Goal: Answer question/provide support

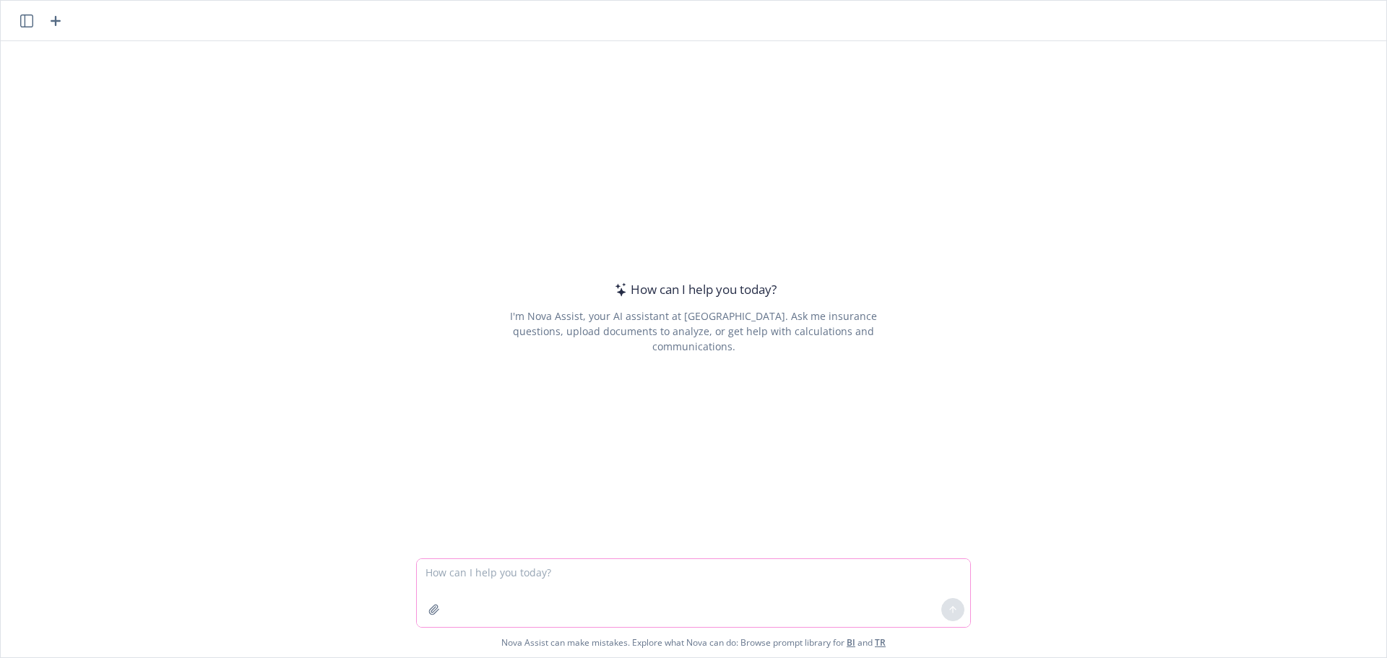
click at [429, 608] on icon "button" at bounding box center [433, 609] width 9 height 9
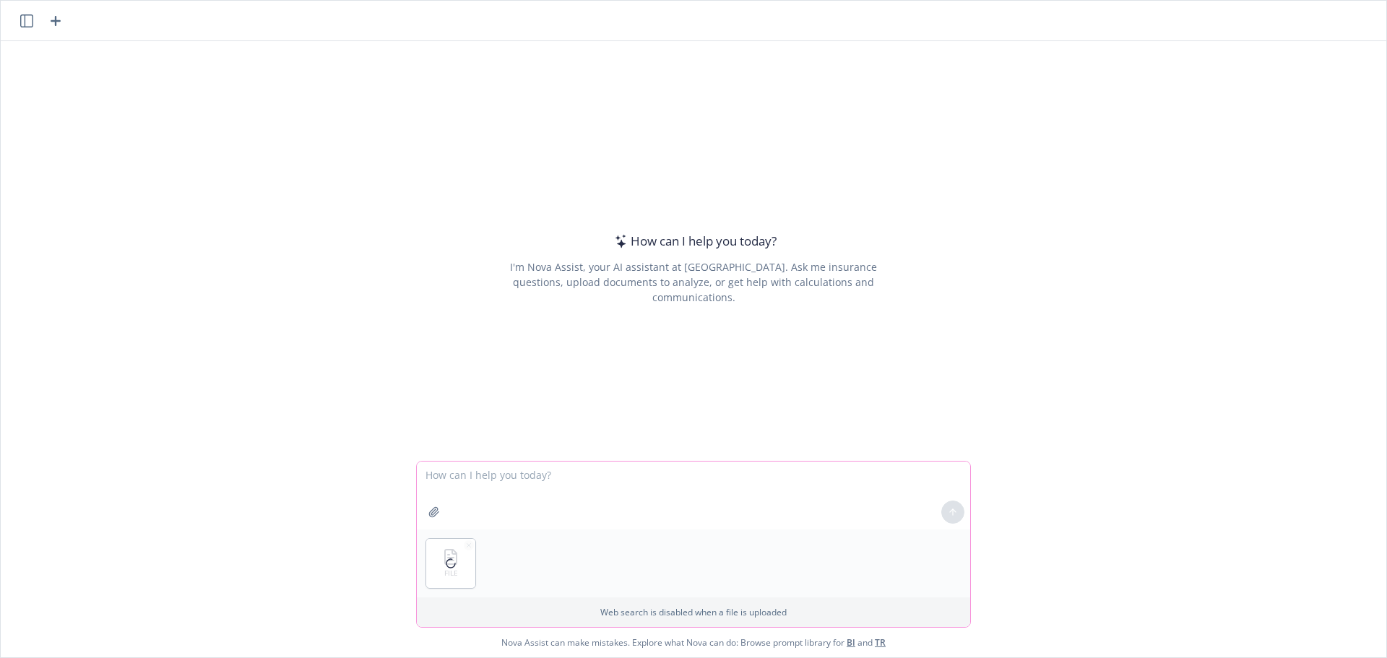
click at [438, 477] on textarea at bounding box center [693, 496] width 553 height 68
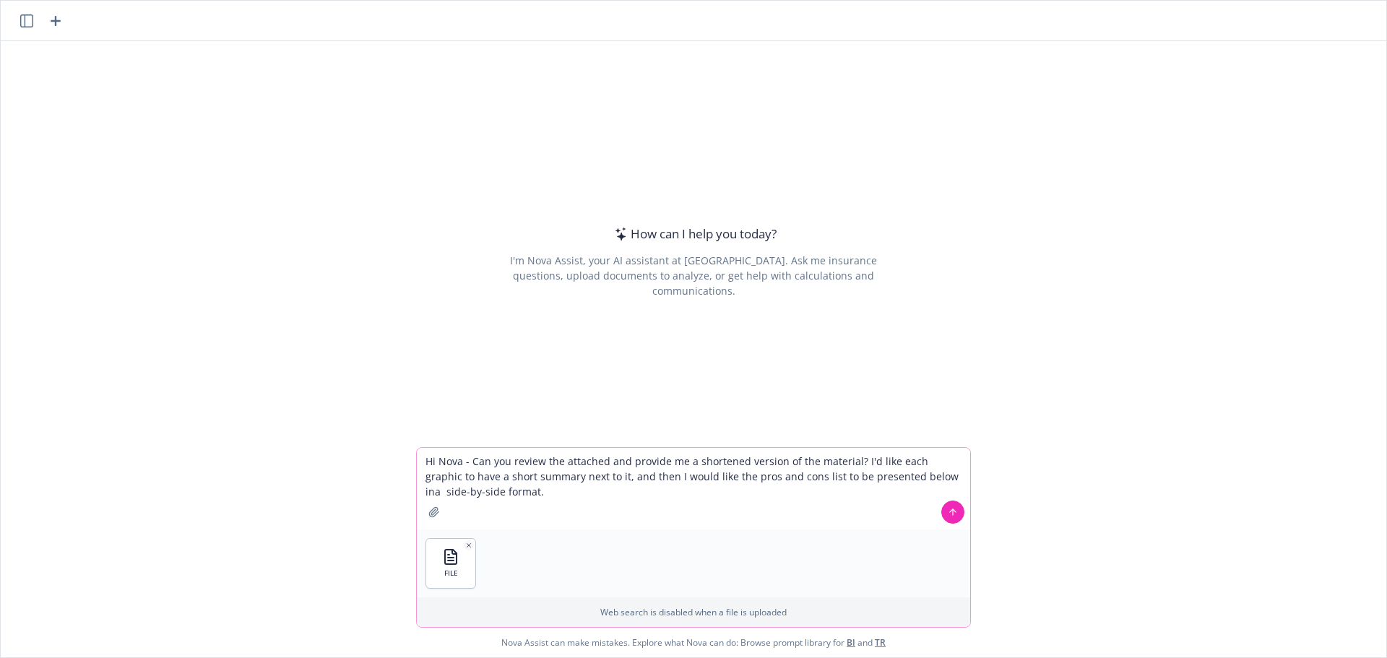
click at [920, 477] on textarea "Hi Nova - Can you review the attached and provide me a shortened version of the…" at bounding box center [693, 489] width 553 height 82
type textarea "Hi Nova - Can you review the attached and provide me a shortened version of the…"
click at [466, 545] on icon "button" at bounding box center [468, 545] width 7 height 7
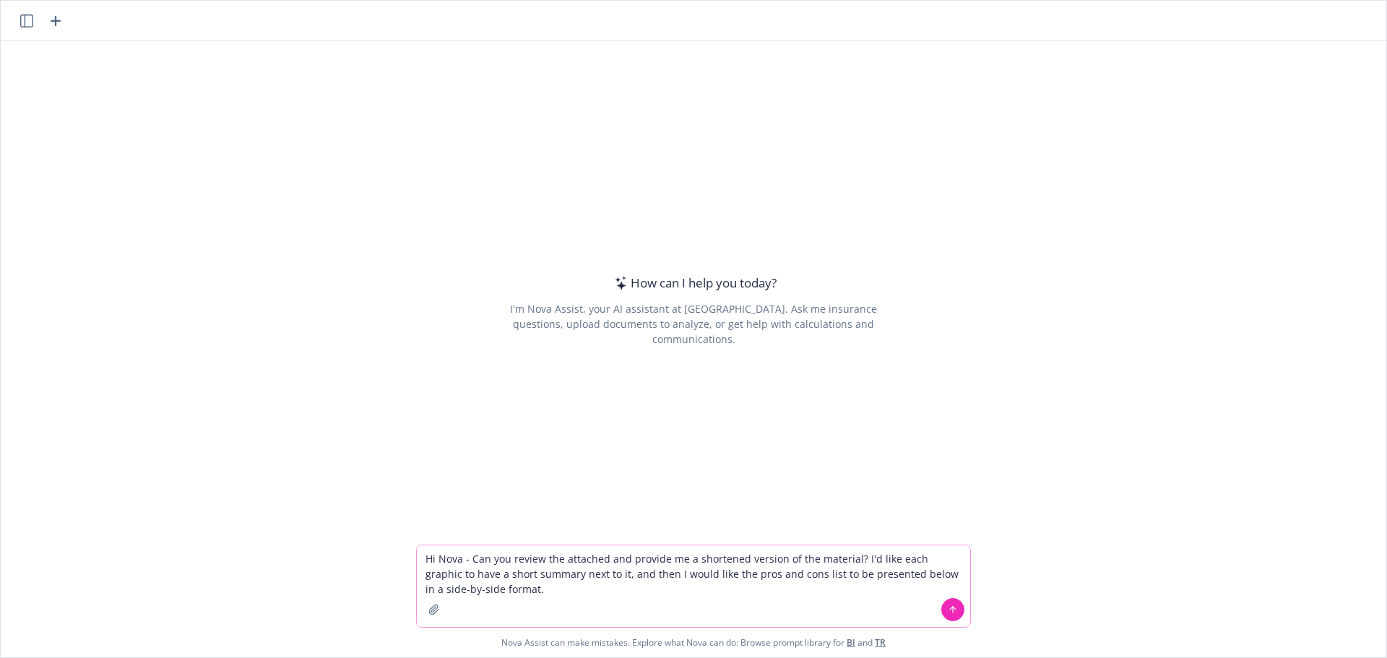
click at [428, 607] on icon "button" at bounding box center [434, 610] width 12 height 12
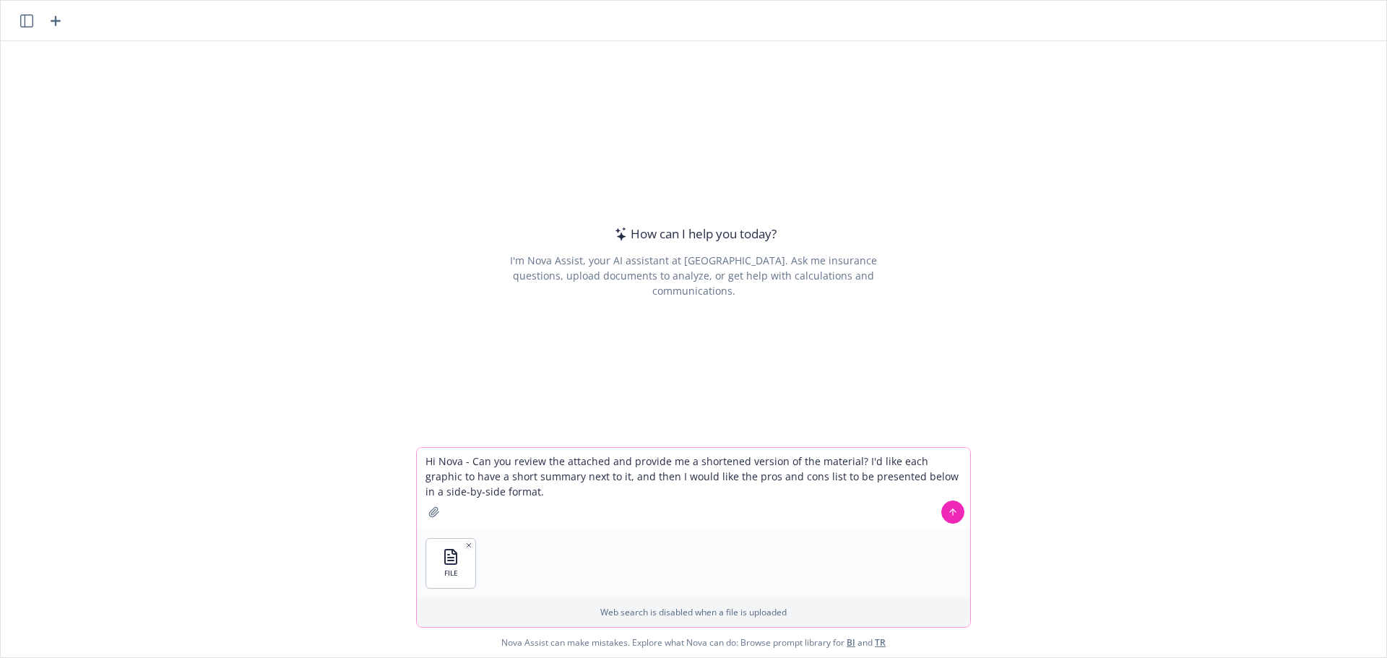
click at [953, 514] on icon at bounding box center [953, 512] width 0 height 6
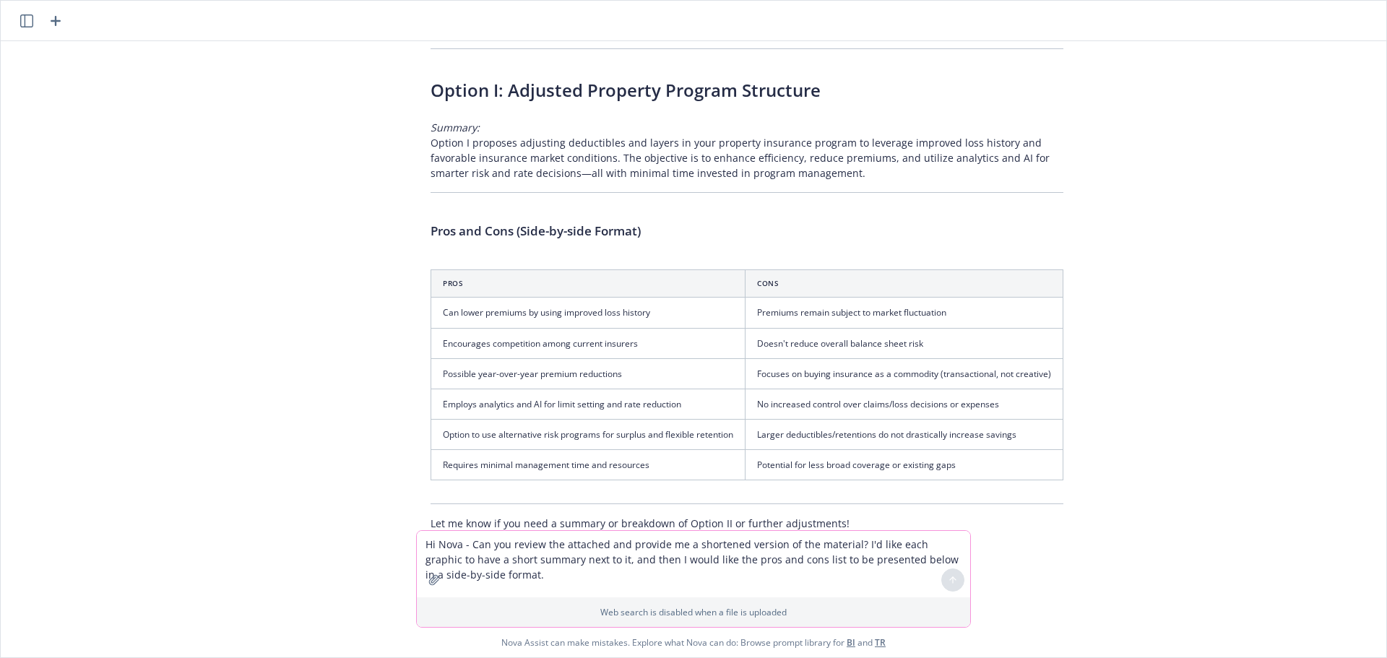
scroll to position [182, 0]
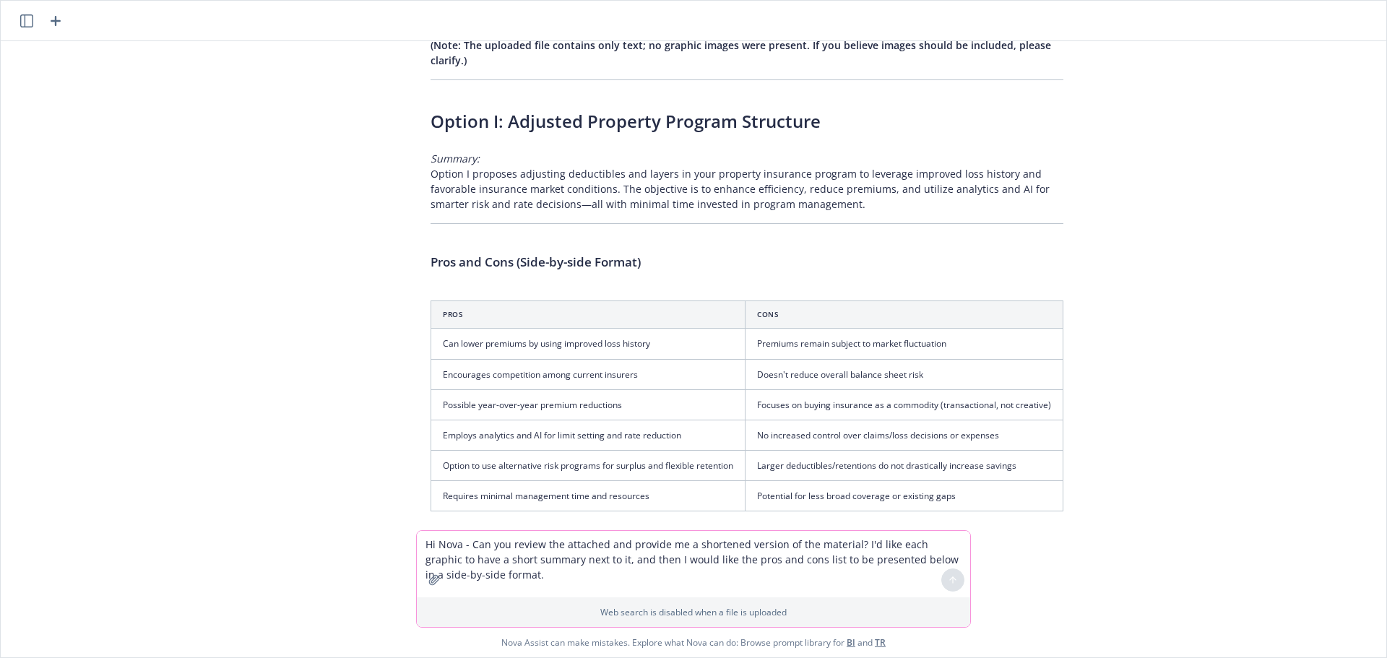
click at [498, 546] on textarea "Hi Nova - Can you review the attached and provide me a shortened version of the…" at bounding box center [693, 564] width 553 height 66
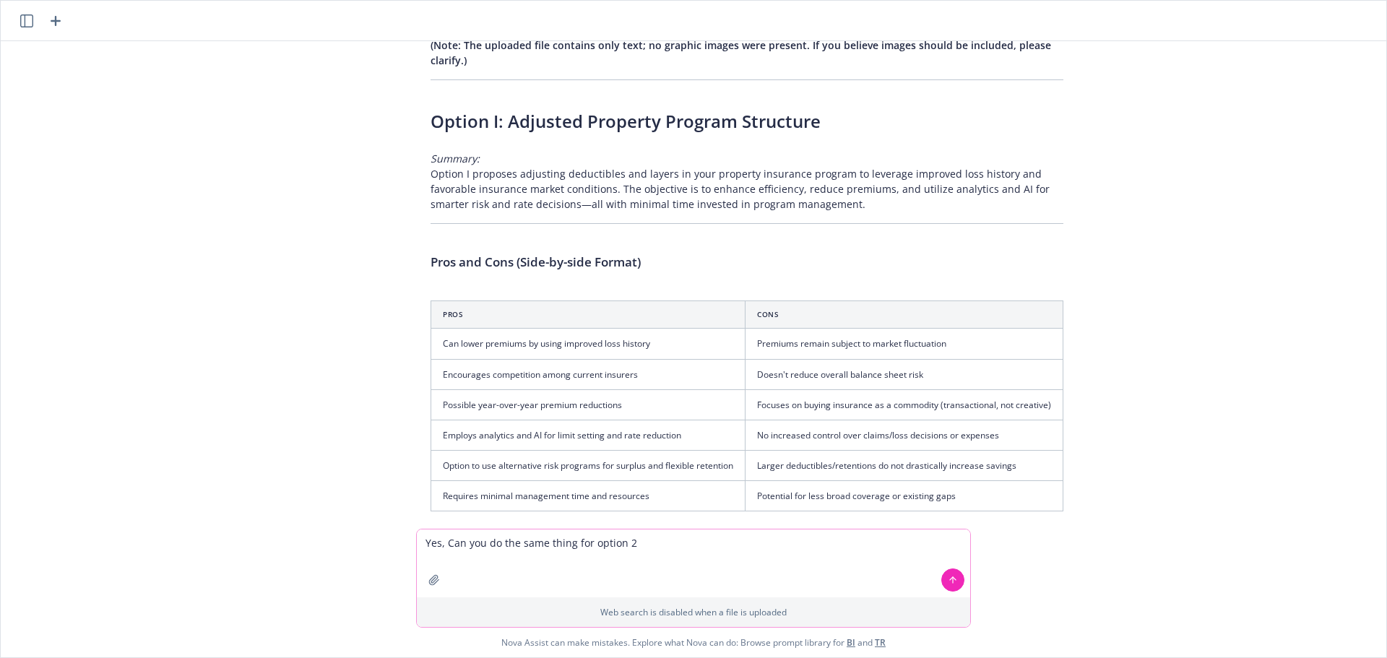
type textarea "Yes, Can you do the same thing for option 2?"
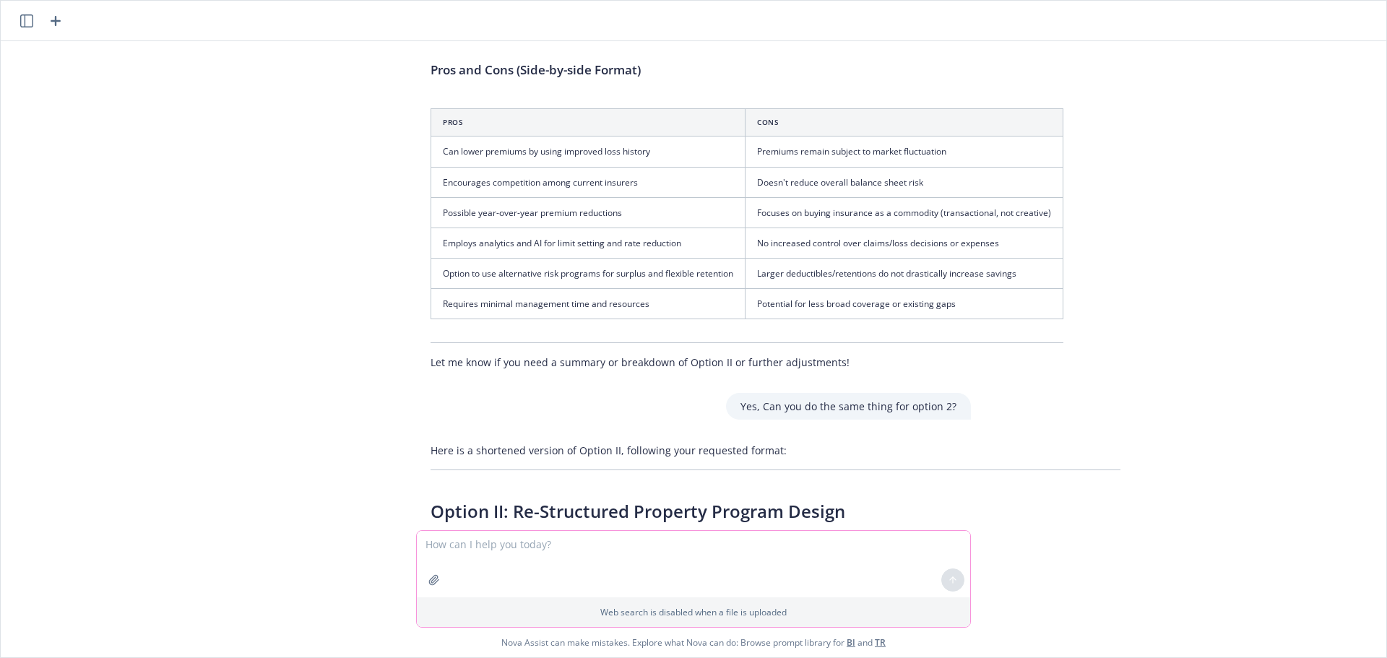
scroll to position [373, 0]
click at [429, 581] on icon "button" at bounding box center [433, 579] width 9 height 9
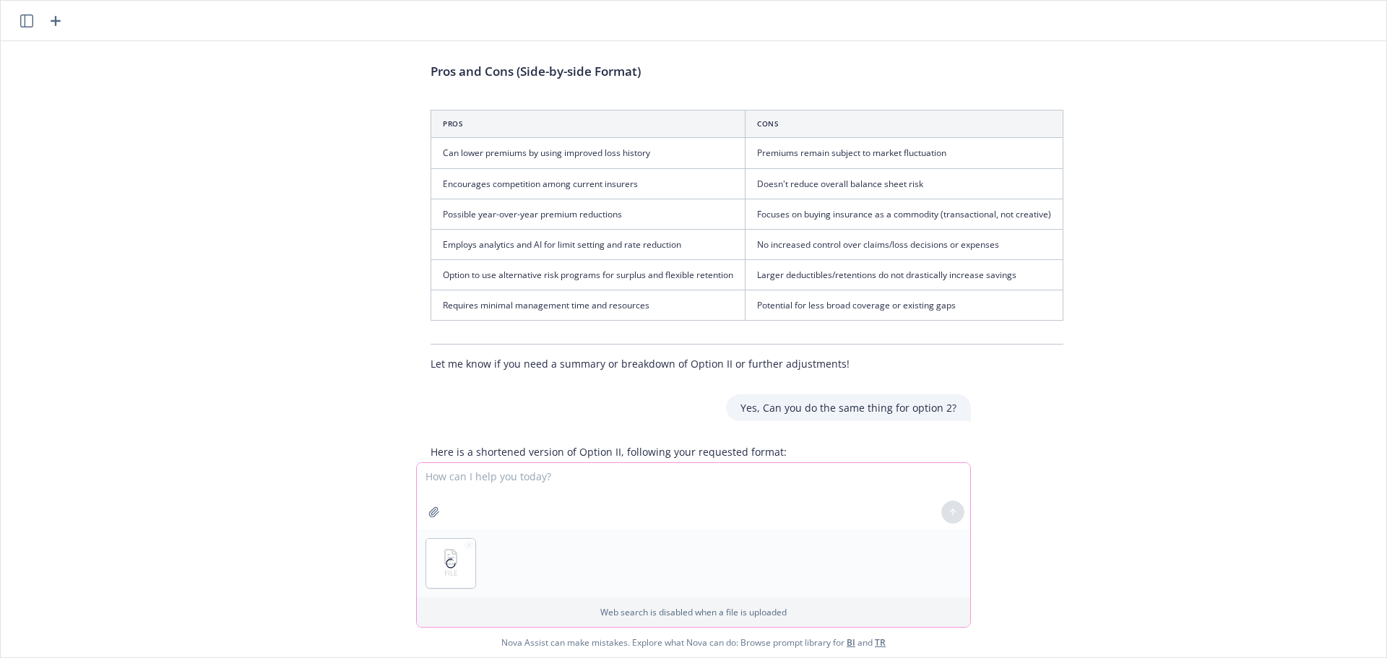
click at [457, 474] on textarea at bounding box center [693, 496] width 553 height 66
type textarea "Hi Nova - Can you do the same thing for options 3 and 4 of the attached?"
click at [949, 511] on icon at bounding box center [953, 512] width 10 height 10
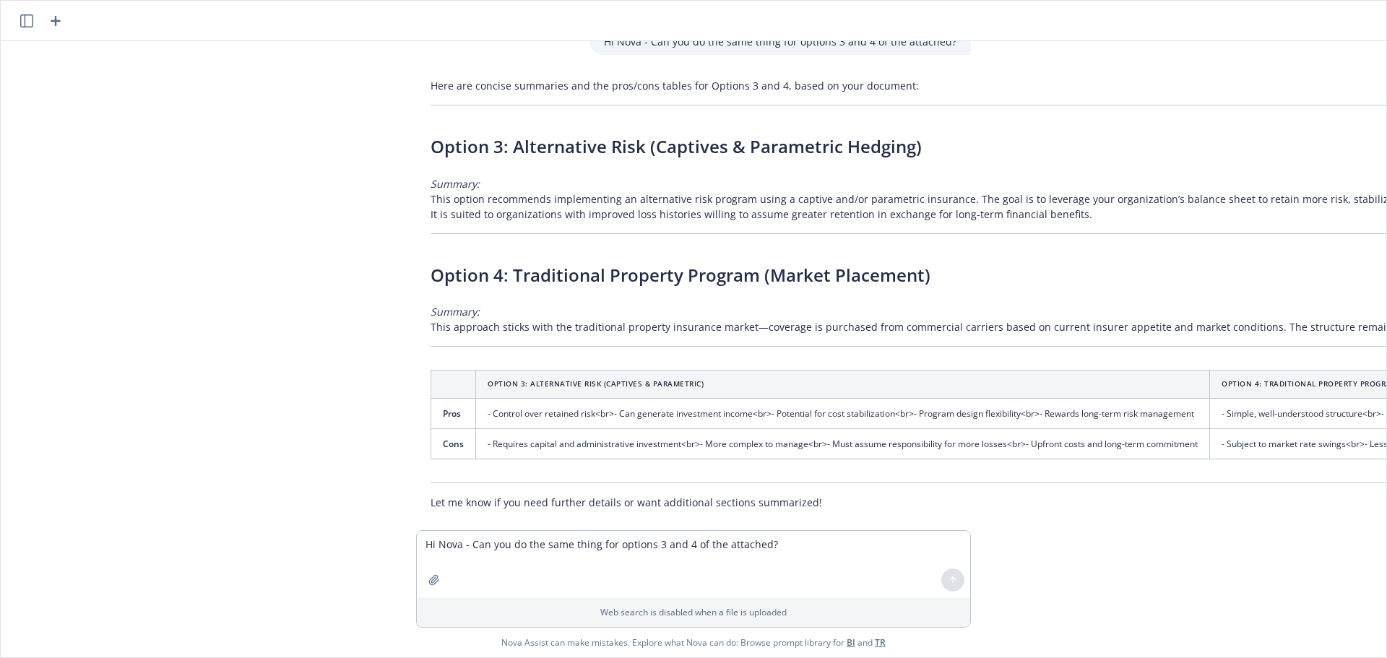
scroll to position [1370, 0]
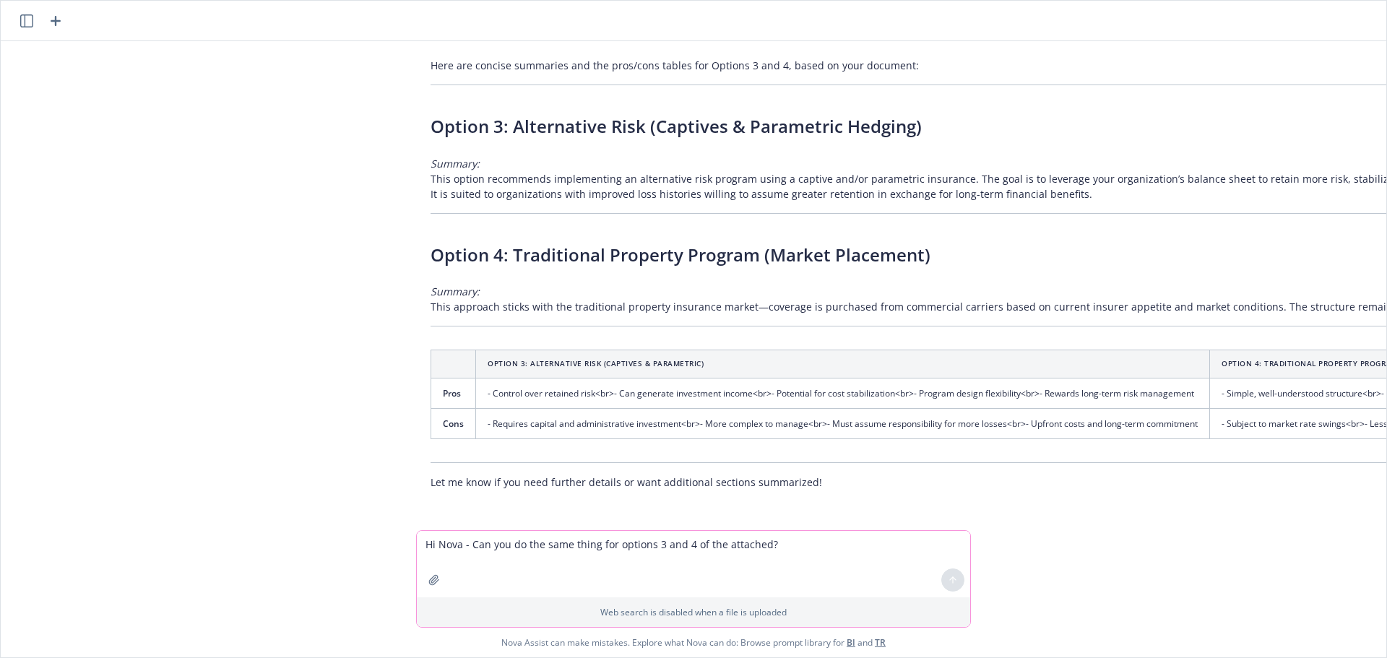
click at [475, 545] on textarea "Hi Nova - Can you do the same thing for options 3 and 4 of the attached?" at bounding box center [693, 564] width 553 height 66
type textarea "Can you break down the pros and cons tables individually for each option?"
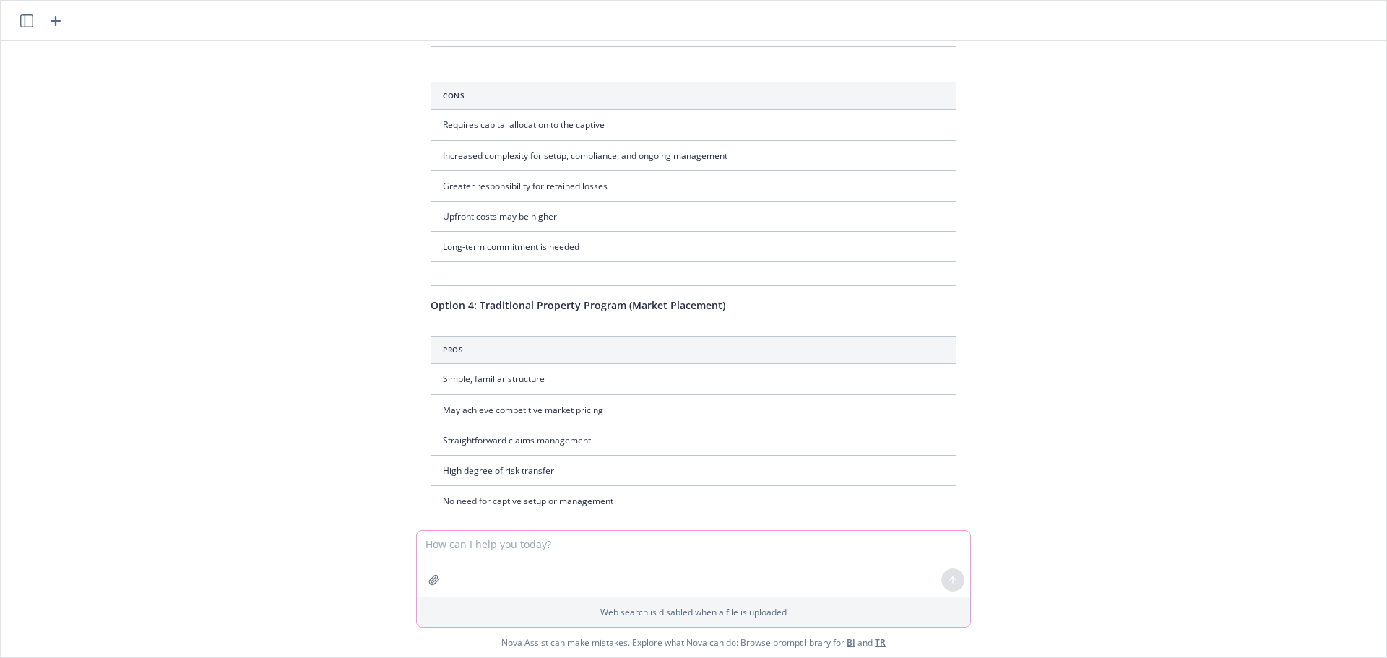
scroll to position [2333, 0]
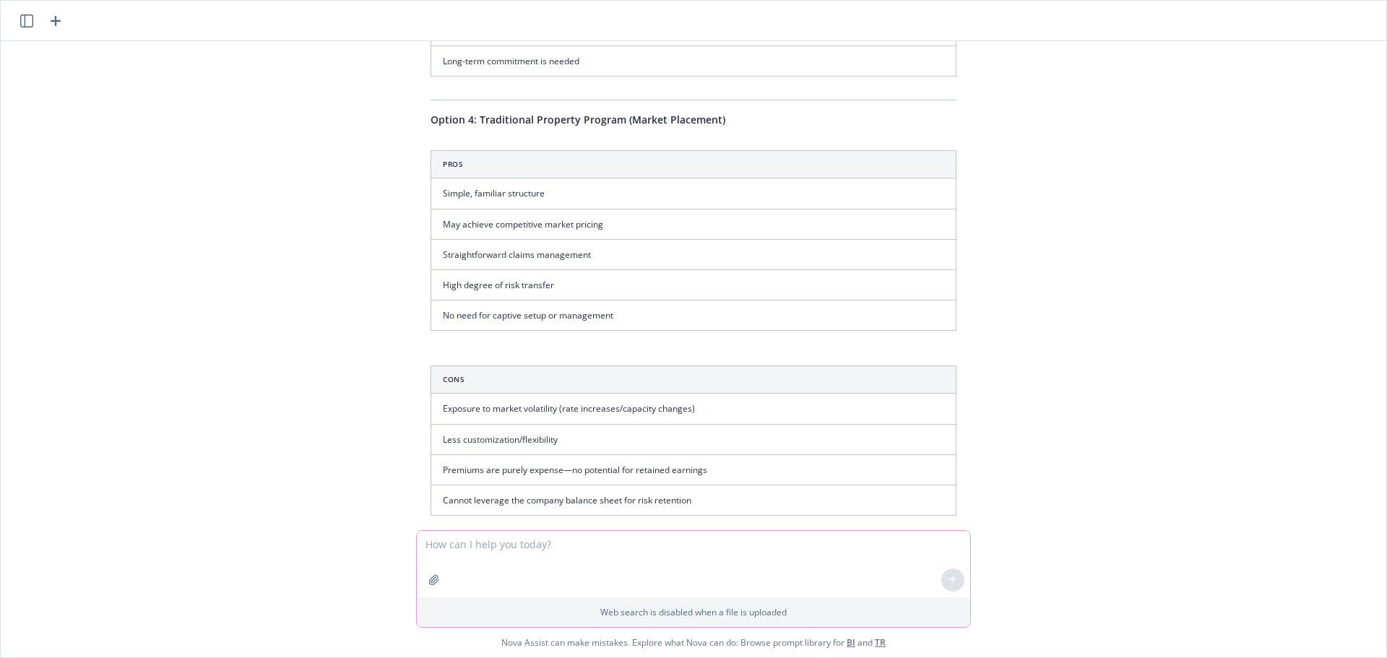
click at [467, 550] on textarea at bounding box center [693, 564] width 553 height 66
type textarea "Can you put the pros and cons lists side by side for each option?"
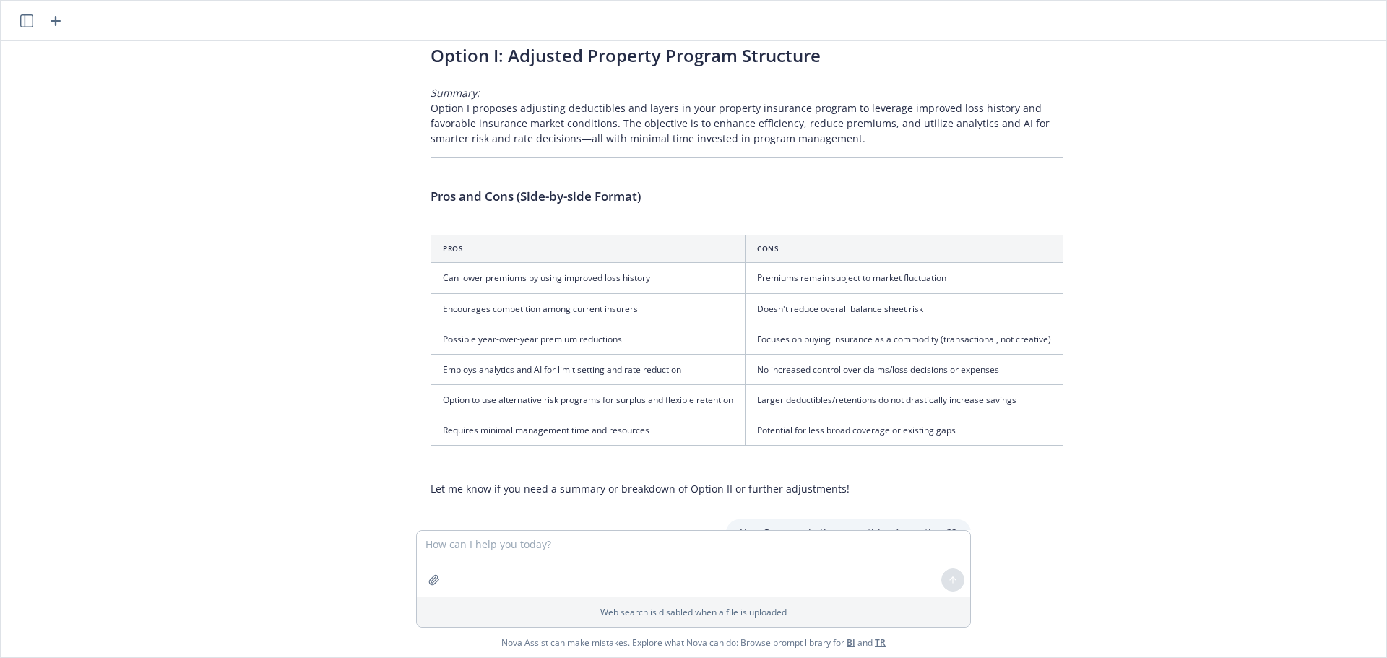
scroll to position [224, 0]
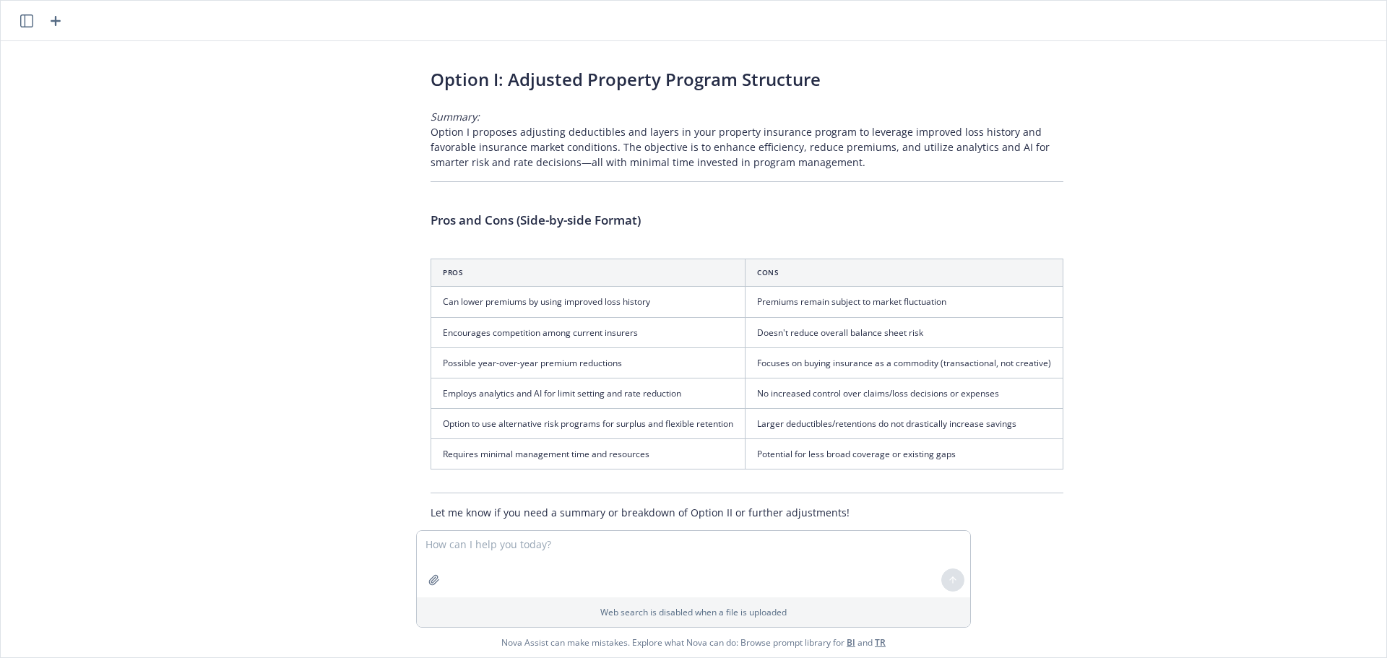
click at [500, 294] on td "Can lower premiums by using improved loss history" at bounding box center [588, 302] width 314 height 30
drag, startPoint x: 417, startPoint y: 255, endPoint x: 908, endPoint y: 473, distance: 537.4
click at [908, 473] on div "Here’s a shortened version of your material, formatted as requested: (Note: The…" at bounding box center [747, 238] width 662 height 575
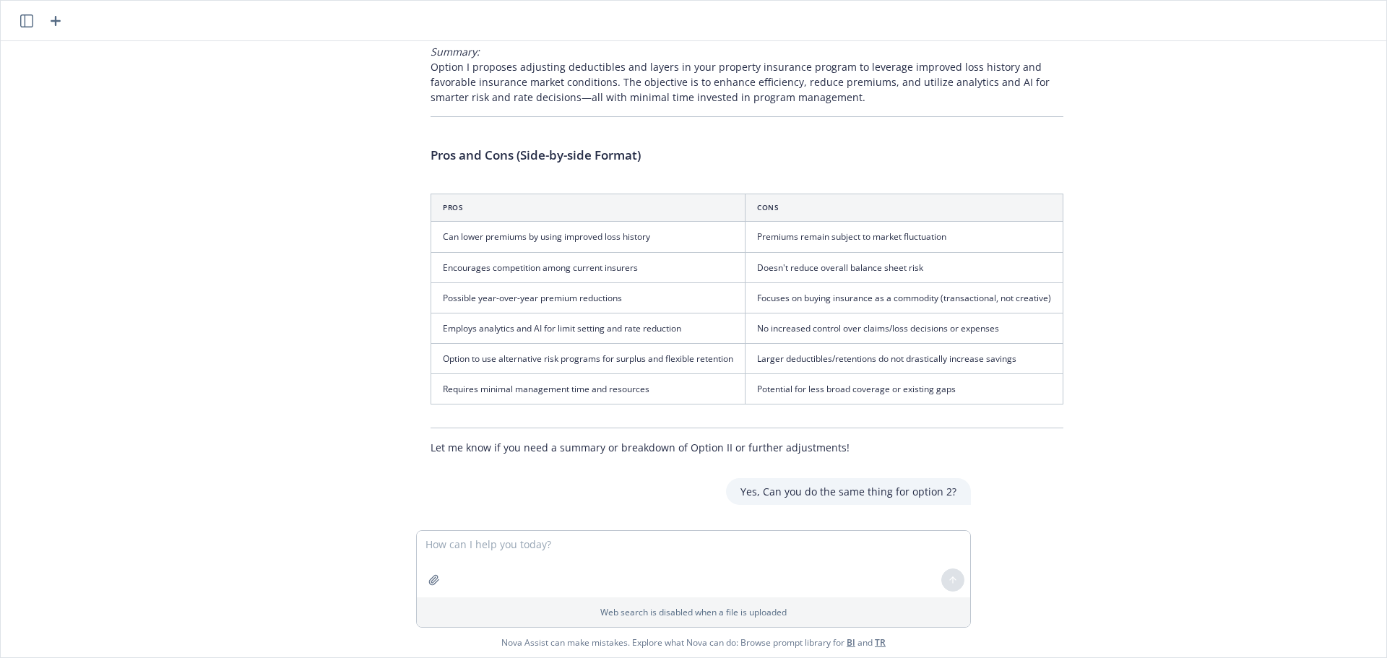
scroll to position [217, 0]
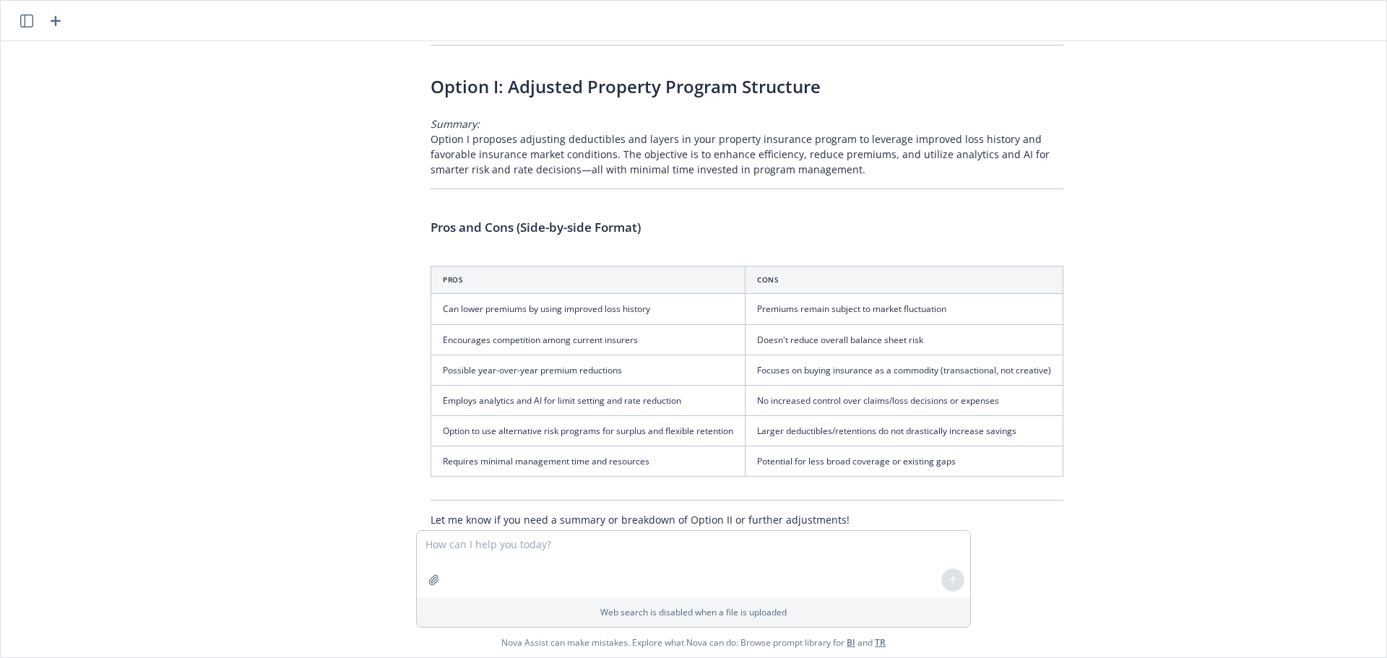
click at [569, 145] on p "Summary: Option I proposes adjusting deductibles and layers in your property in…" at bounding box center [747, 146] width 633 height 61
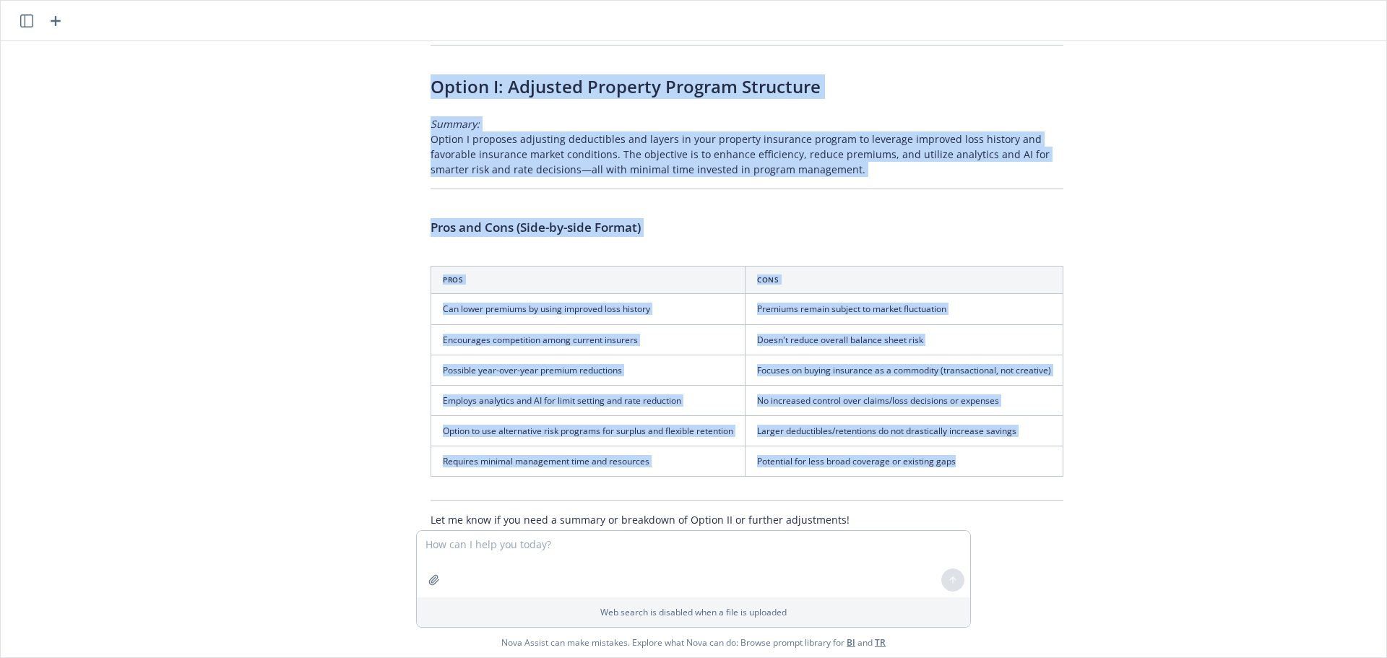
drag, startPoint x: 421, startPoint y: 87, endPoint x: 1086, endPoint y: 494, distance: 780.1
click at [1086, 494] on div "docx Property Options 1-2.docx Hi Nova - Can you review the attached and provid…" at bounding box center [693, 285] width 1385 height 489
copy div "Loremi D: Sitametc Adipisci Elitsed Doeiusmod Tempori: Utlabo E dolorema aliqua…"
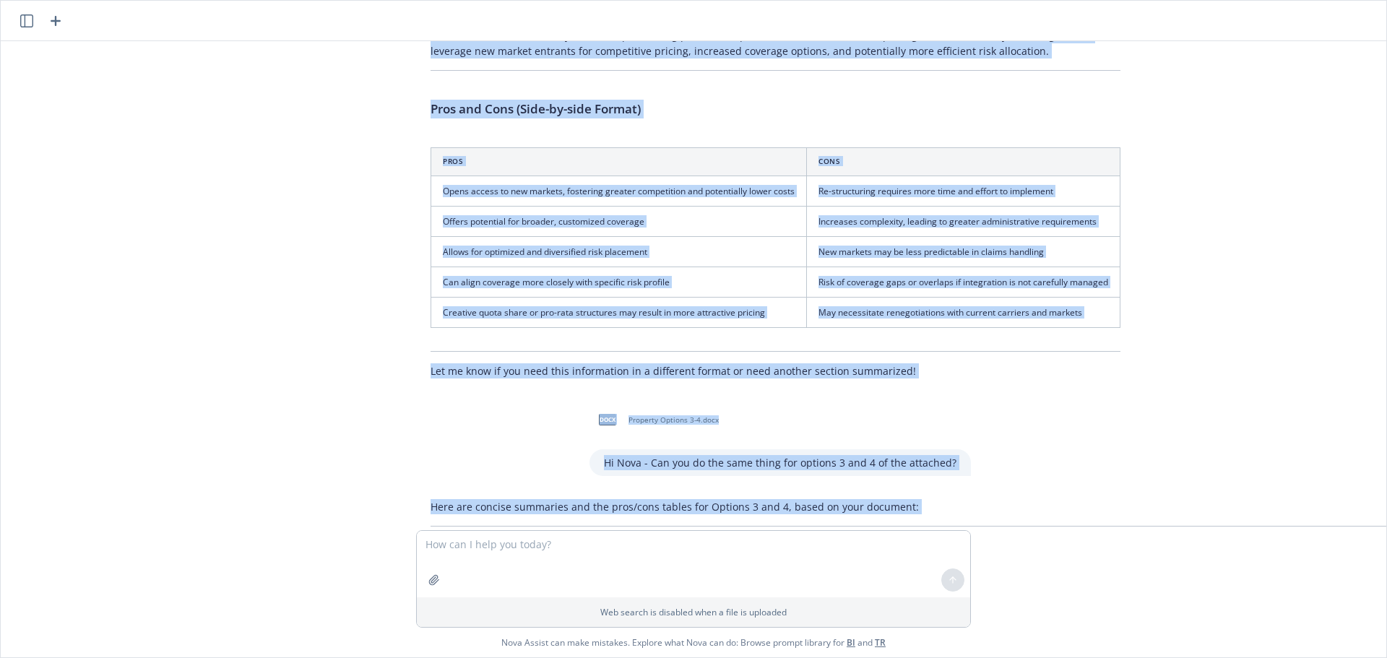
scroll to position [1084, 0]
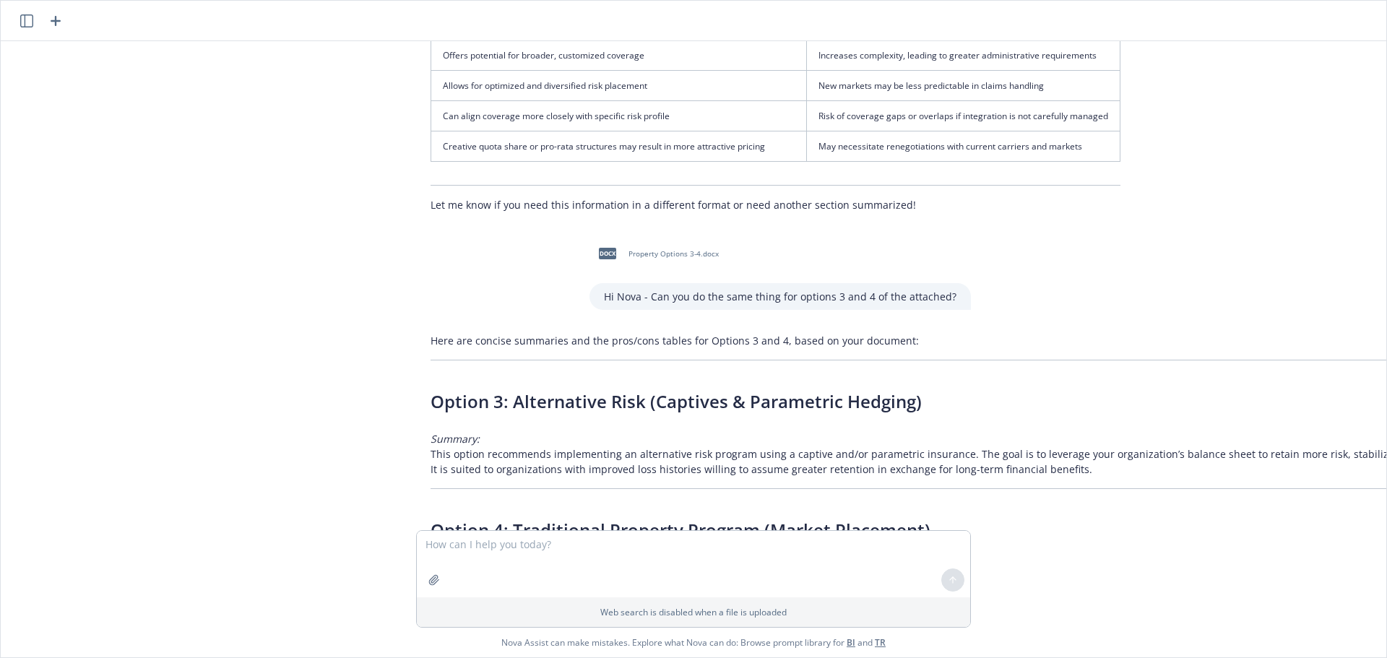
drag, startPoint x: 422, startPoint y: 162, endPoint x: 1128, endPoint y: 165, distance: 705.7
click at [1128, 165] on div "docx Property Options 1-2.docx Hi Nova - Can you review the attached and provid…" at bounding box center [693, 285] width 1385 height 489
copy div "Option II: Re-Structured Property Program Design Summary: Option II recommends …"
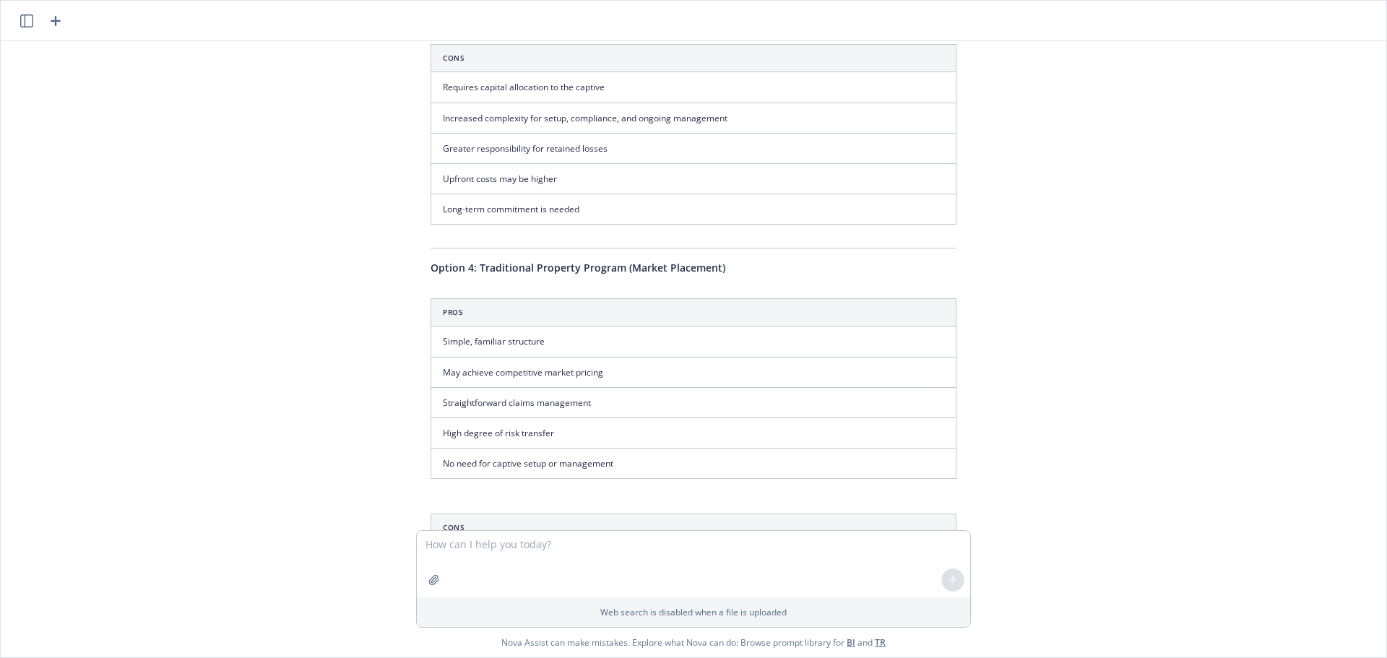
scroll to position [1881, 0]
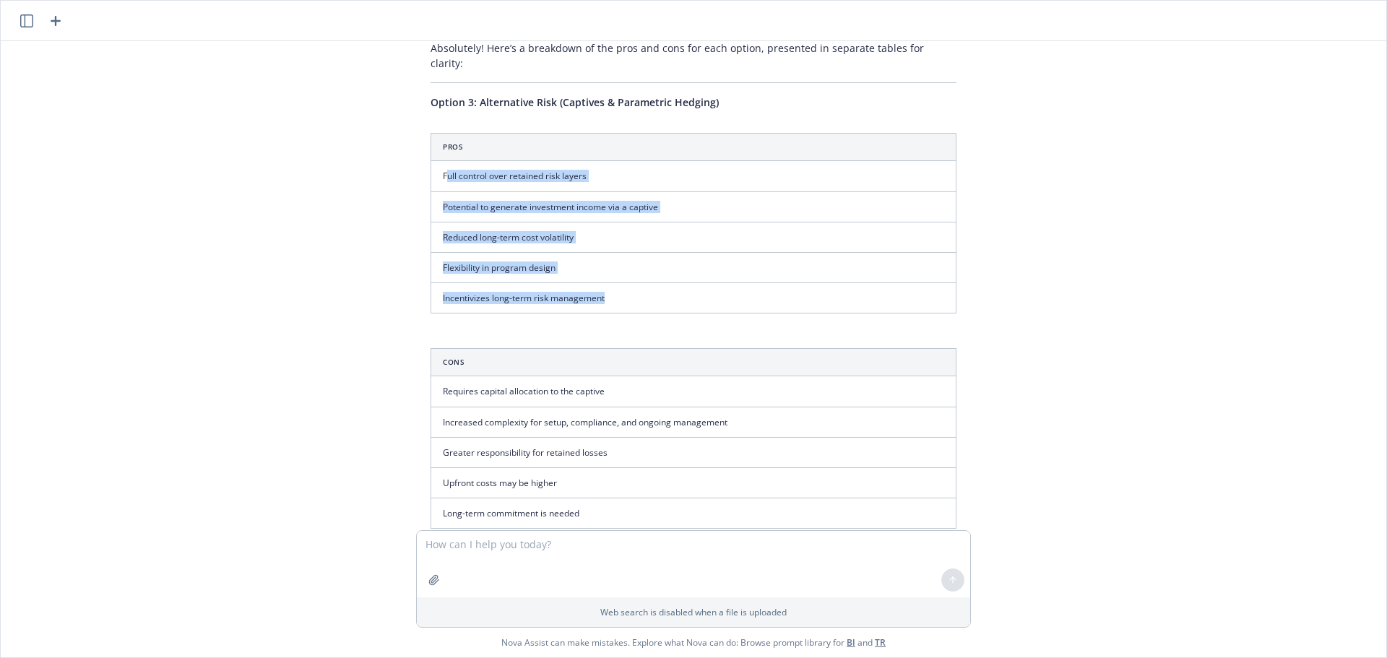
drag, startPoint x: 436, startPoint y: 376, endPoint x: 597, endPoint y: 283, distance: 186.7
click at [597, 283] on tbody "Full control over retained risk layers Potential to generate investment income …" at bounding box center [693, 237] width 525 height 152
copy tbody "ull control over retained risk layers Potential to generate investment income v…"
click at [577, 168] on td "Full control over retained risk layers" at bounding box center [693, 176] width 525 height 30
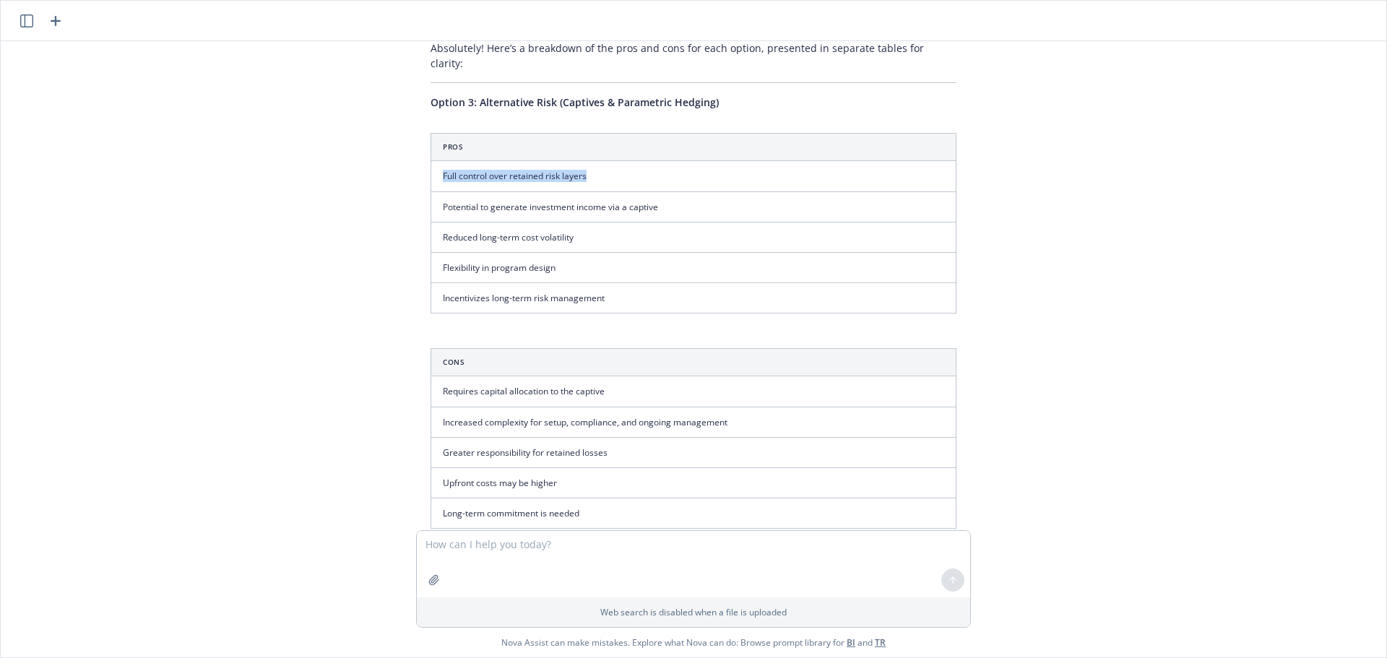
drag, startPoint x: 595, startPoint y: 160, endPoint x: 422, endPoint y: 166, distance: 173.5
click at [431, 166] on td "Full control over retained risk layers" at bounding box center [693, 176] width 525 height 30
copy td "Full control over retained risk layers"
click at [668, 191] on td "Potential to generate investment income via a captive" at bounding box center [693, 206] width 525 height 30
drag, startPoint x: 658, startPoint y: 191, endPoint x: 649, endPoint y: 191, distance: 9.4
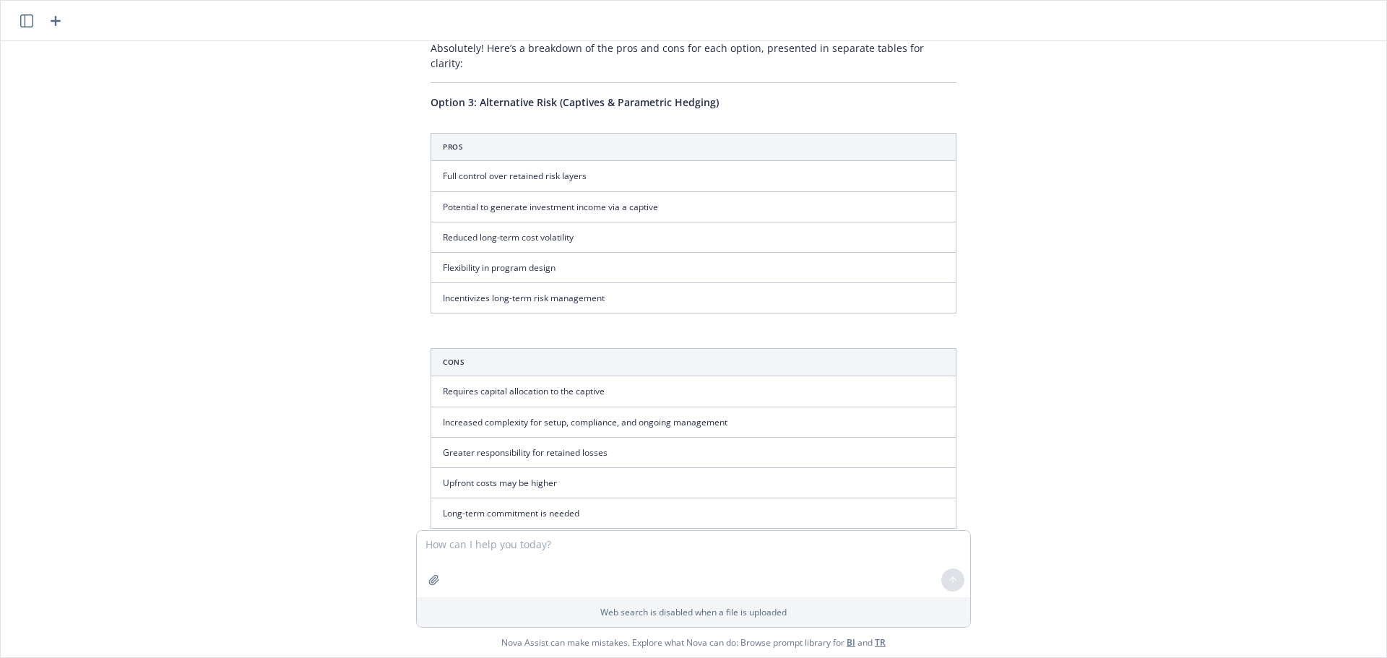
click at [654, 191] on td "Potential to generate investment income via a captive" at bounding box center [693, 206] width 525 height 30
drag, startPoint x: 646, startPoint y: 193, endPoint x: 431, endPoint y: 195, distance: 215.3
click at [431, 195] on td "Potential to generate investment income via a captive" at bounding box center [693, 206] width 525 height 30
